Goal: Task Accomplishment & Management: Use online tool/utility

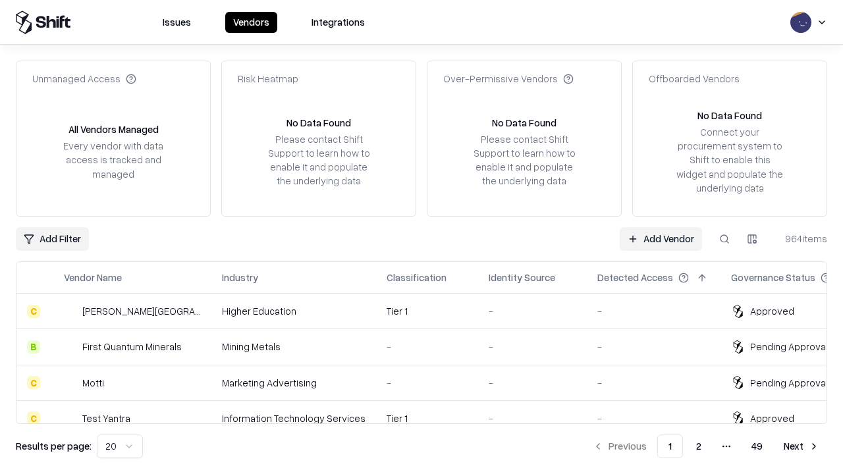
click at [660, 238] on link "Add Vendor" at bounding box center [661, 239] width 82 height 24
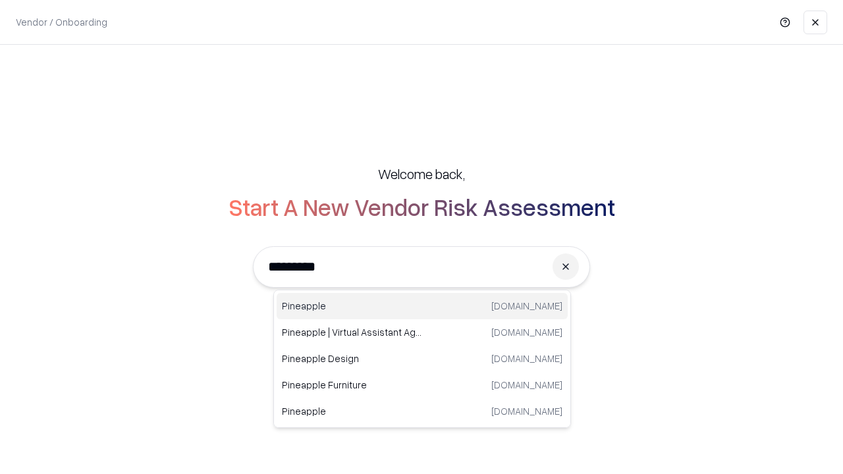
click at [422, 306] on div "Pineapple [DOMAIN_NAME]" at bounding box center [422, 306] width 291 height 26
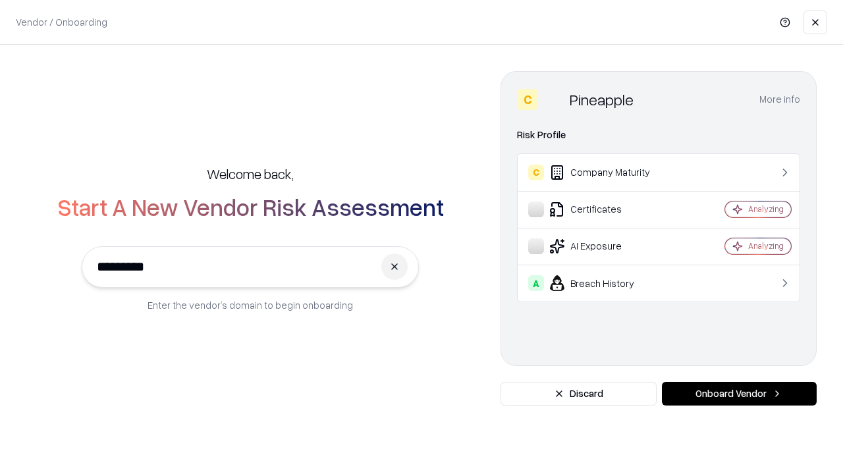
type input "*********"
click at [739, 394] on button "Onboard Vendor" at bounding box center [739, 394] width 155 height 24
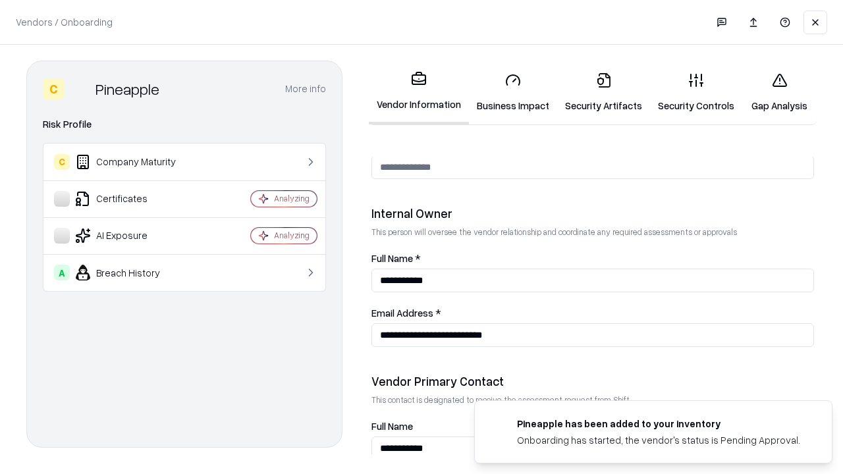
scroll to position [682, 0]
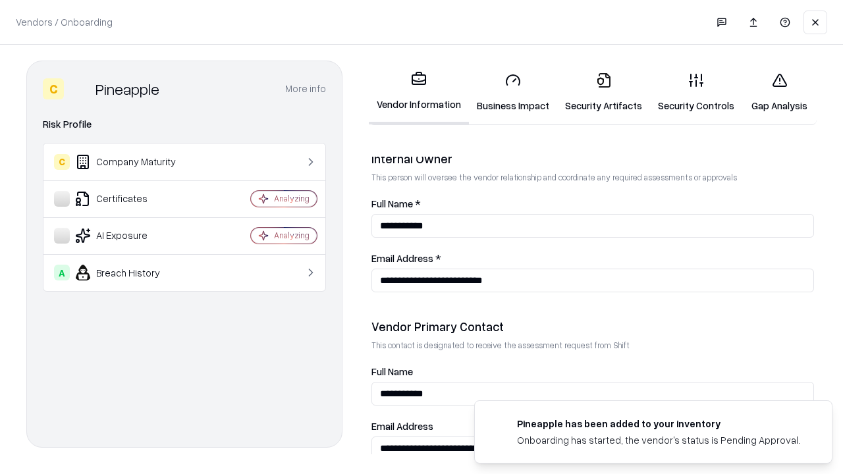
click at [513, 92] on link "Business Impact" at bounding box center [513, 92] width 88 height 61
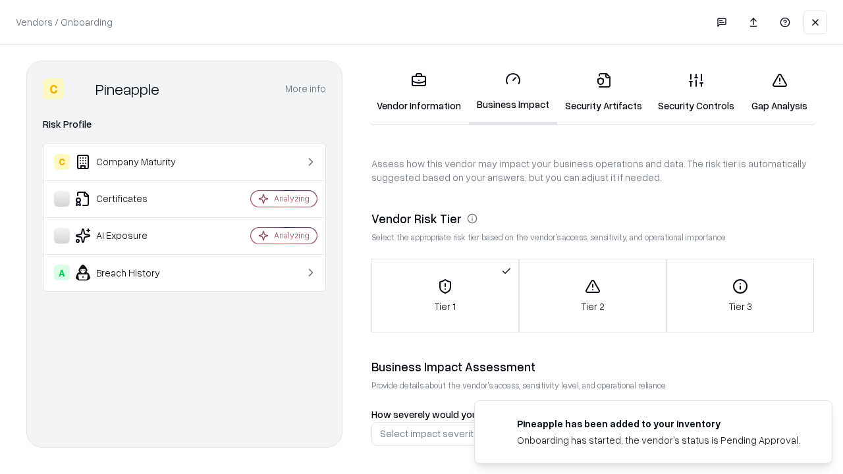
click at [603, 92] on link "Security Artifacts" at bounding box center [603, 92] width 93 height 61
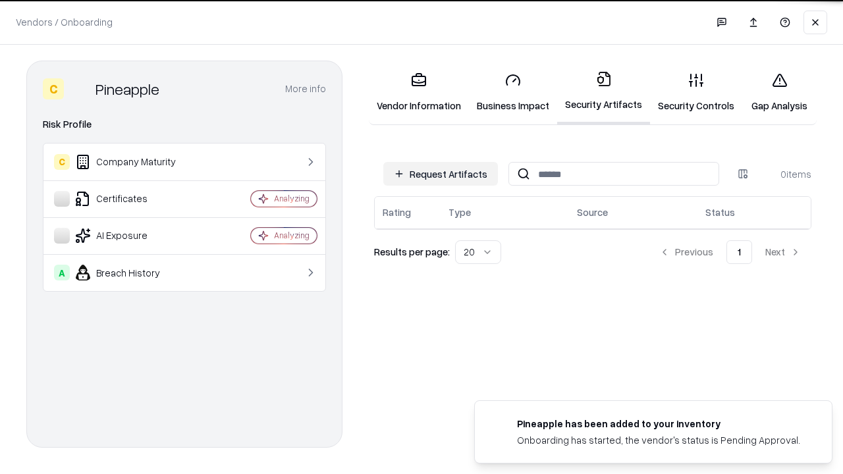
click at [441, 173] on button "Request Artifacts" at bounding box center [440, 174] width 115 height 24
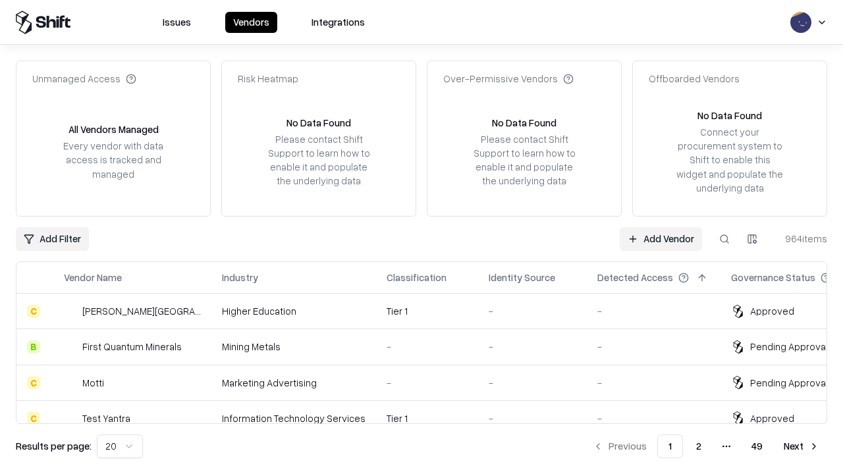
click at [660, 238] on link "Add Vendor" at bounding box center [661, 239] width 82 height 24
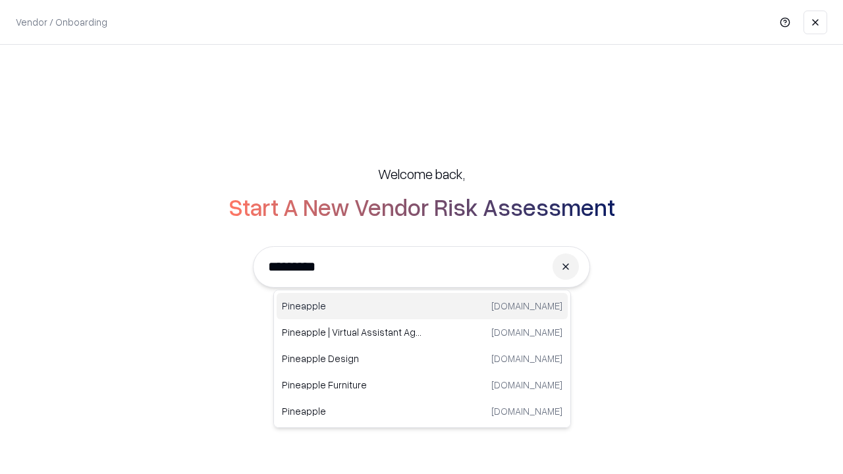
click at [422, 306] on div "Pineapple [DOMAIN_NAME]" at bounding box center [422, 306] width 291 height 26
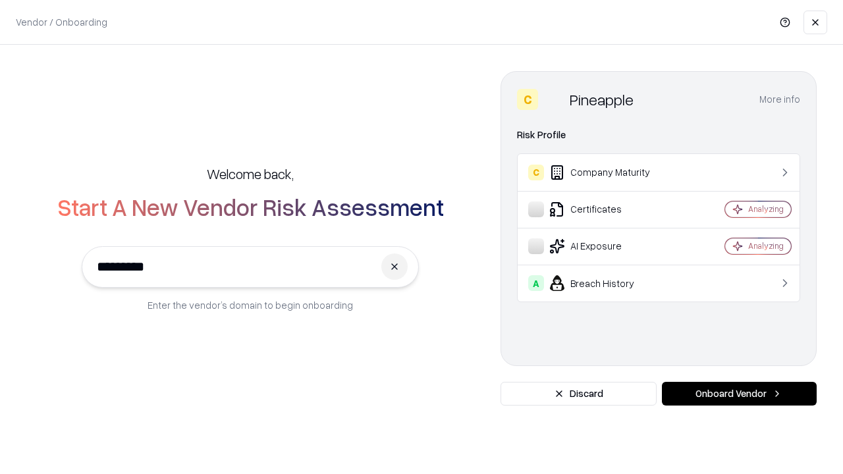
type input "*********"
click at [739, 394] on button "Onboard Vendor" at bounding box center [739, 394] width 155 height 24
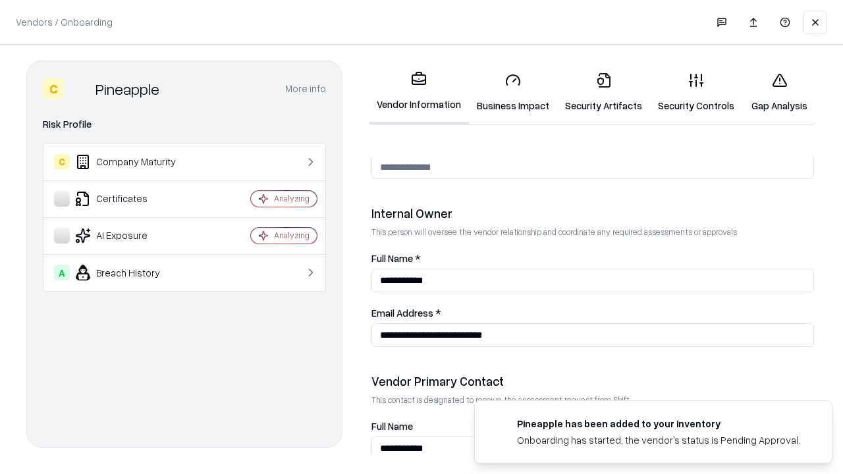
scroll to position [682, 0]
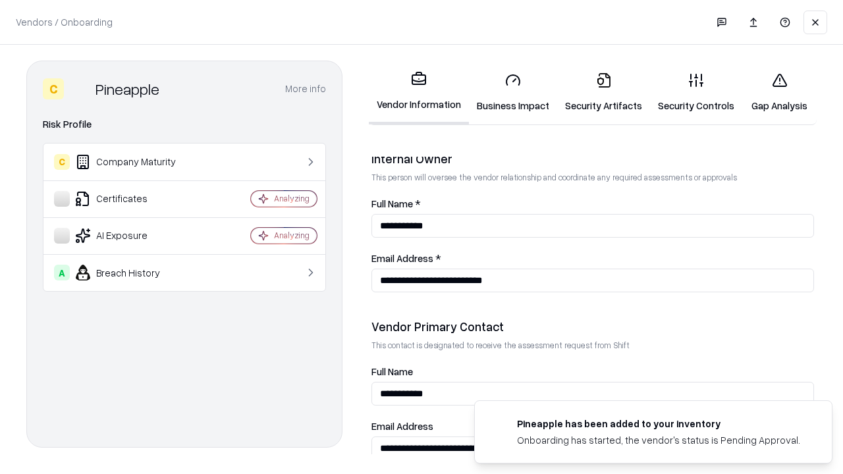
click at [779, 92] on link "Gap Analysis" at bounding box center [779, 92] width 74 height 61
